Goal: Task Accomplishment & Management: Use online tool/utility

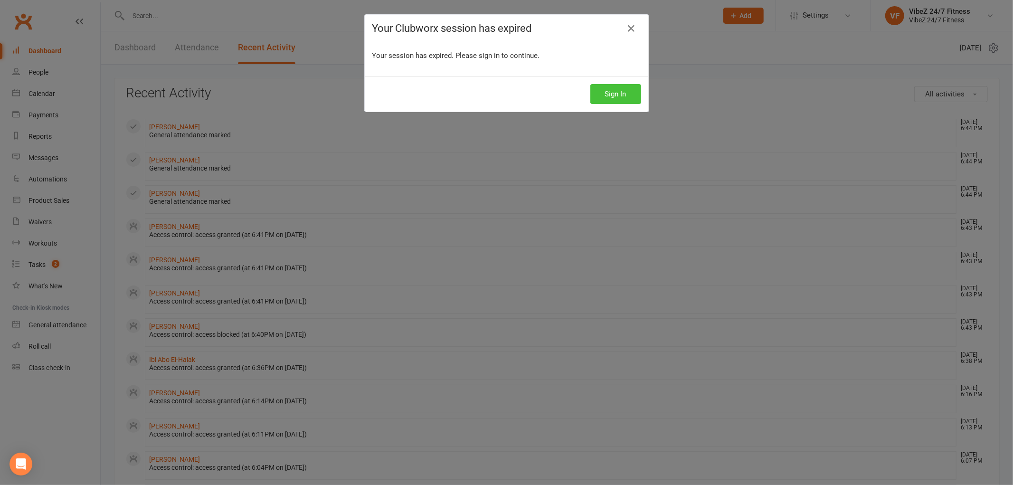
click at [615, 95] on button "Sign In" at bounding box center [615, 94] width 51 height 20
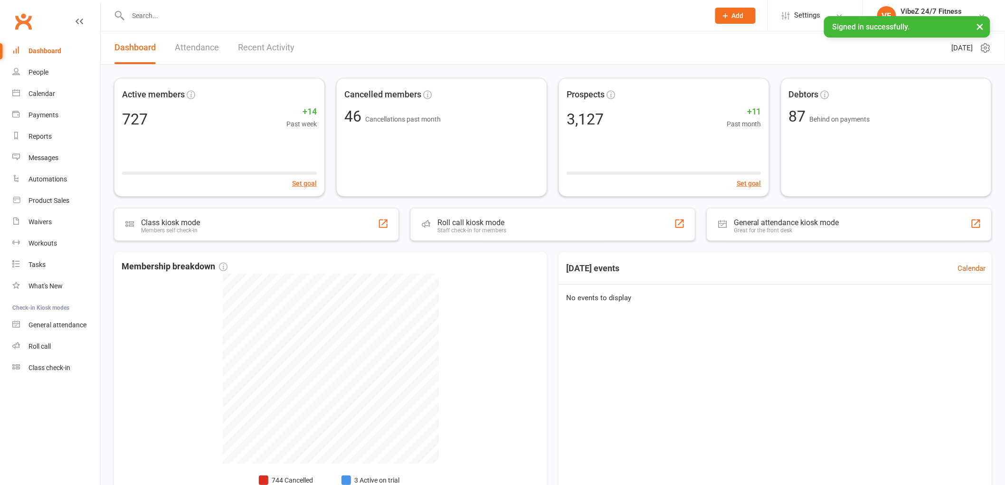
click at [84, 329] on link "General attendance" at bounding box center [56, 324] width 88 height 21
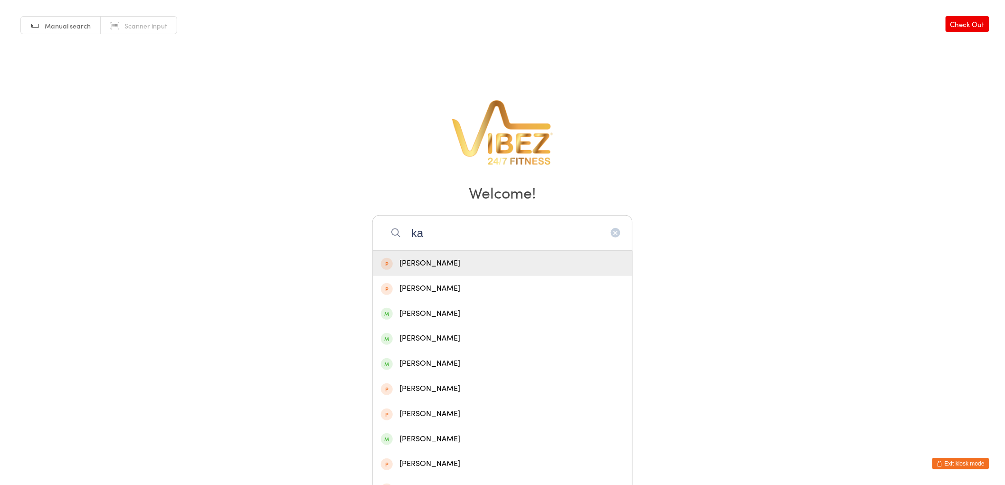
type input "k"
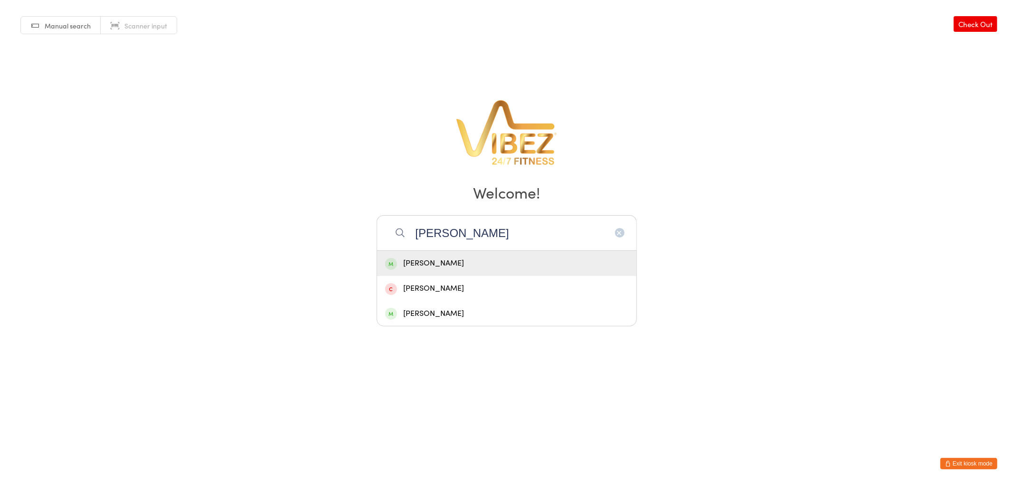
type input "xavier"
click at [416, 260] on div "Xavier Morgan" at bounding box center [506, 263] width 243 height 13
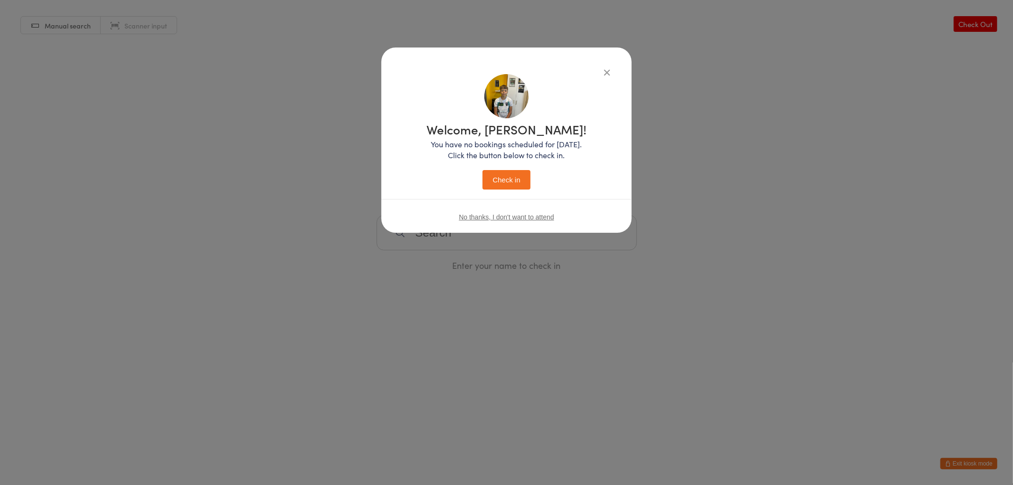
click at [505, 183] on button "Check in" at bounding box center [506, 179] width 47 height 19
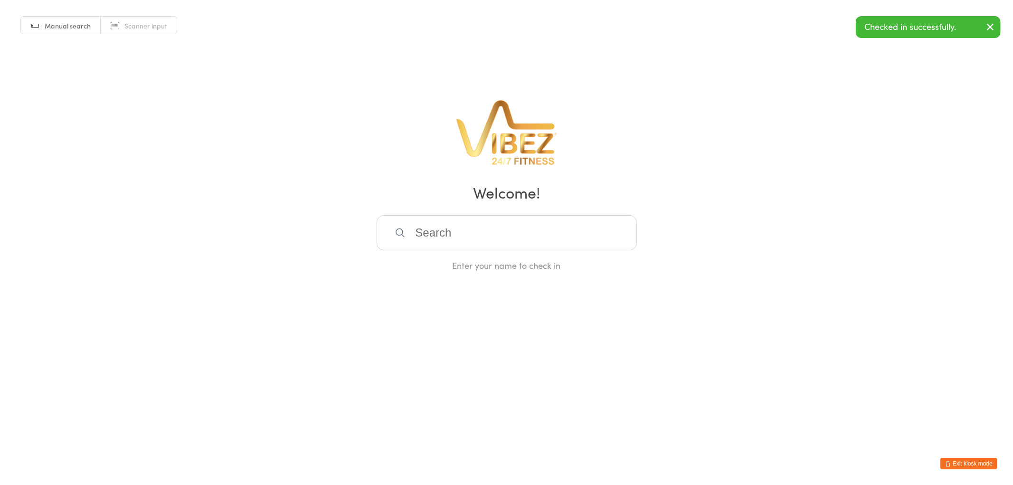
click at [474, 226] on input "search" at bounding box center [507, 232] width 260 height 35
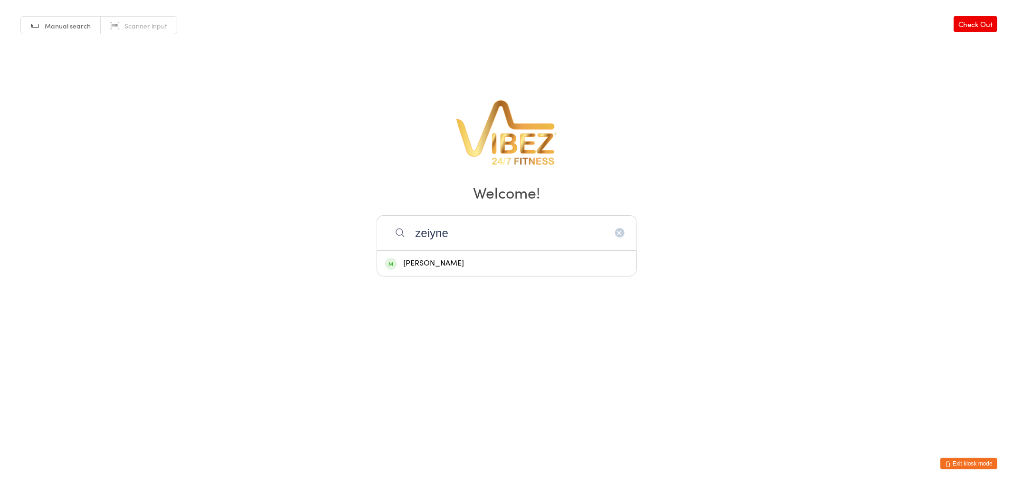
type input "zeiyne"
click at [520, 258] on div "Zaiyne Thatcher" at bounding box center [506, 263] width 243 height 13
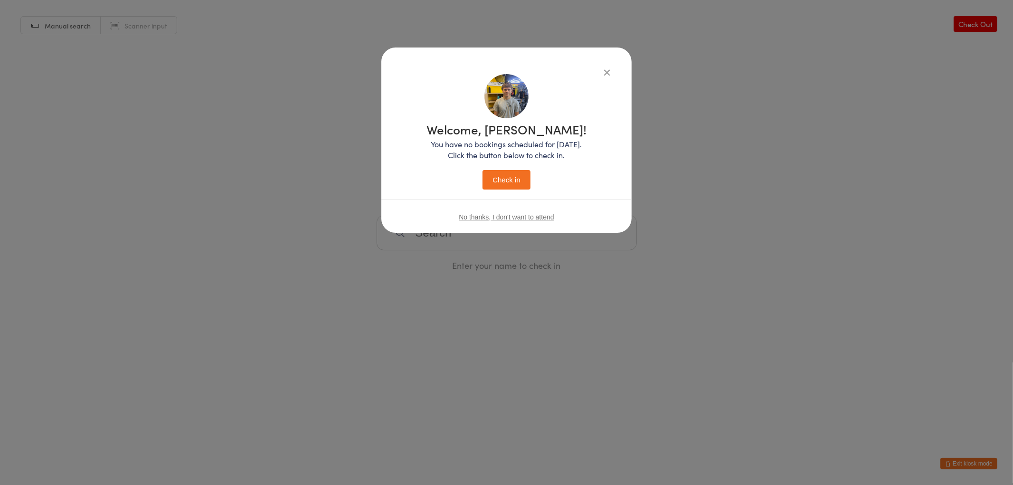
click at [521, 170] on button "Check in" at bounding box center [506, 179] width 47 height 19
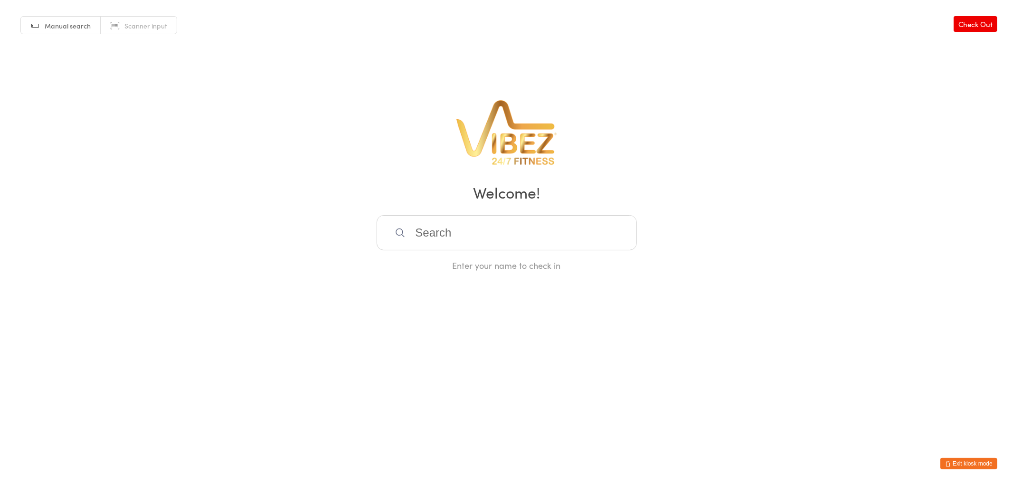
click at [969, 459] on button "Exit kiosk mode" at bounding box center [968, 463] width 57 height 11
